Goal: Use online tool/utility: Utilize a website feature to perform a specific function

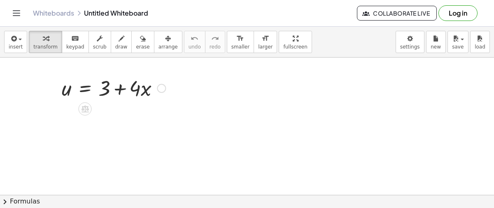
click at [163, 90] on div at bounding box center [161, 88] width 9 height 9
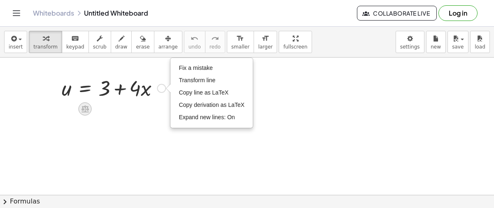
click at [85, 110] on icon at bounding box center [85, 109] width 7 height 7
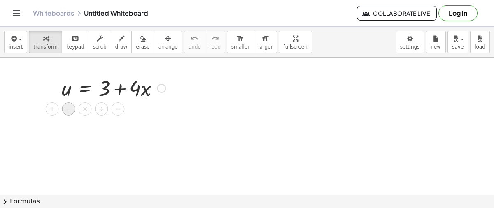
click at [66, 109] on span "−" at bounding box center [68, 109] width 5 height 12
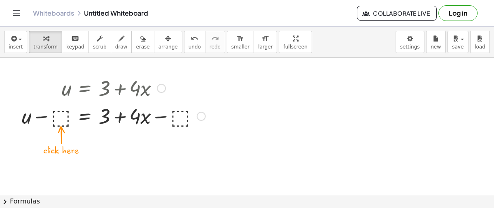
click at [65, 116] on div at bounding box center [114, 116] width 192 height 28
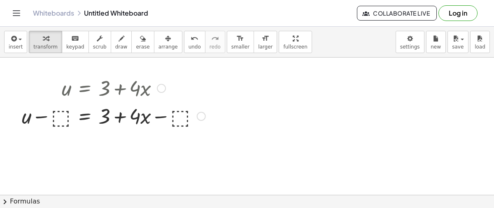
click at [68, 117] on div at bounding box center [114, 116] width 192 height 28
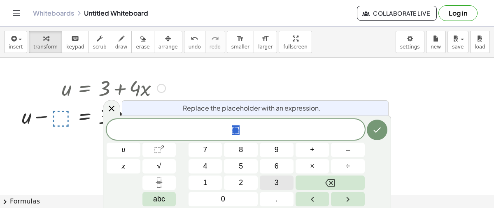
click at [271, 179] on button "3" at bounding box center [277, 183] width 34 height 14
click at [370, 136] on button "Done" at bounding box center [377, 130] width 21 height 21
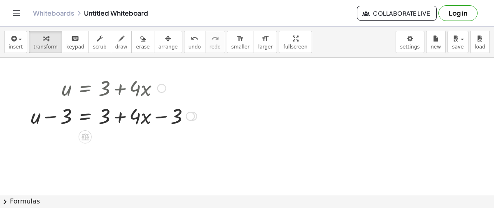
click at [108, 121] on div at bounding box center [114, 116] width 174 height 28
click at [87, 135] on icon at bounding box center [85, 137] width 7 height 7
click at [199, 113] on div at bounding box center [114, 116] width 174 height 28
click at [190, 116] on div at bounding box center [190, 116] width 9 height 9
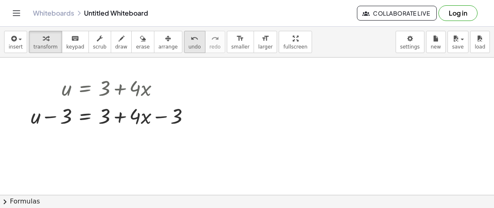
click at [191, 42] on icon "undo" at bounding box center [195, 39] width 8 height 10
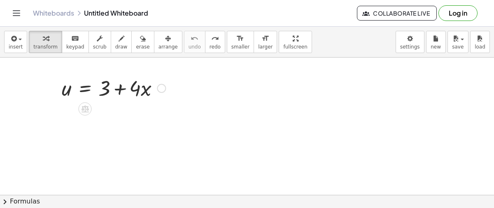
click at [157, 90] on div at bounding box center [114, 88] width 112 height 28
click at [81, 112] on icon at bounding box center [85, 109] width 9 height 9
click at [84, 110] on span "×" at bounding box center [85, 109] width 5 height 12
click at [105, 92] on div at bounding box center [114, 88] width 112 height 28
click at [87, 107] on icon at bounding box center [85, 109] width 7 height 7
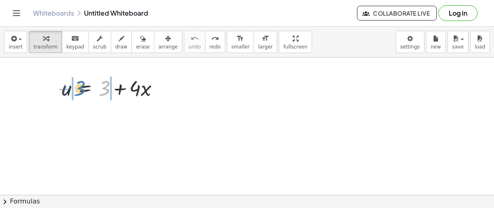
drag, startPoint x: 102, startPoint y: 90, endPoint x: 78, endPoint y: 90, distance: 24.3
click at [78, 90] on div at bounding box center [114, 88] width 112 height 28
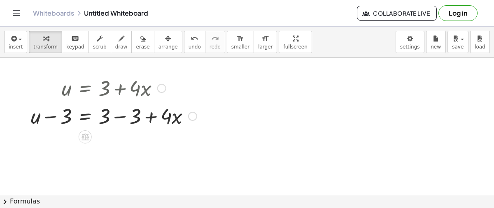
click at [113, 114] on div at bounding box center [114, 116] width 174 height 28
click at [113, 114] on div at bounding box center [98, 116] width 143 height 28
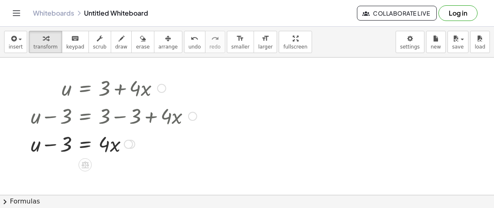
click at [63, 145] on div at bounding box center [114, 144] width 174 height 28
click at [87, 161] on icon at bounding box center [85, 165] width 9 height 9
click at [101, 165] on span "÷" at bounding box center [101, 165] width 5 height 12
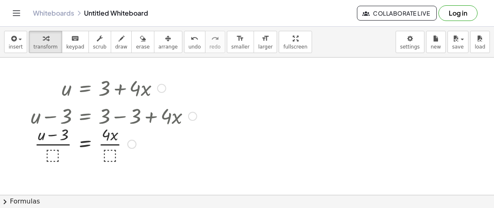
click at [56, 154] on div at bounding box center [114, 143] width 174 height 41
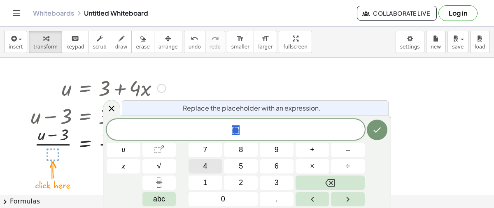
click at [211, 166] on button "4" at bounding box center [206, 166] width 34 height 14
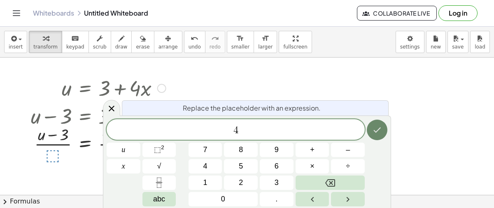
click at [379, 134] on icon "Done" at bounding box center [377, 130] width 10 height 10
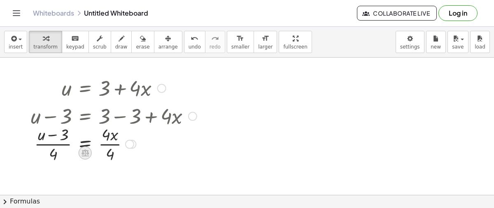
click at [82, 153] on icon at bounding box center [85, 153] width 7 height 7
click at [153, 164] on div at bounding box center [114, 143] width 174 height 41
click at [116, 145] on div at bounding box center [119, 144] width 9 height 9
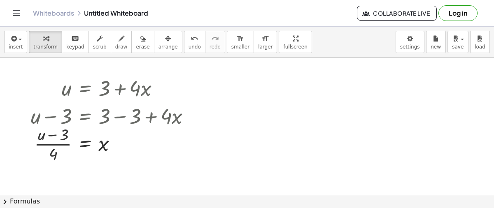
click at [220, 103] on div at bounding box center [247, 196] width 494 height 277
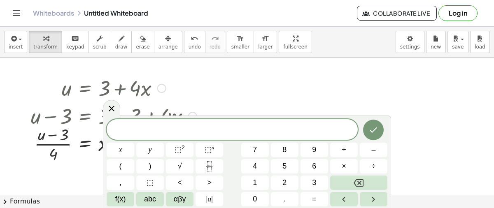
click at [154, 96] on div at bounding box center [114, 88] width 174 height 28
click at [163, 90] on div at bounding box center [161, 88] width 9 height 9
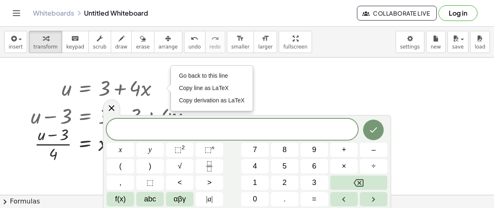
click at [300, 91] on div at bounding box center [247, 196] width 494 height 277
